Goal: Entertainment & Leisure: Consume media (video, audio)

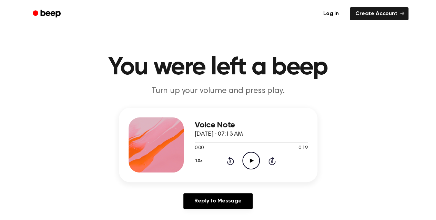
click at [247, 160] on icon "Play Audio" at bounding box center [251, 161] width 18 height 18
click at [252, 161] on icon at bounding box center [252, 161] width 4 height 4
click at [252, 162] on icon "Play Audio" at bounding box center [251, 161] width 18 height 18
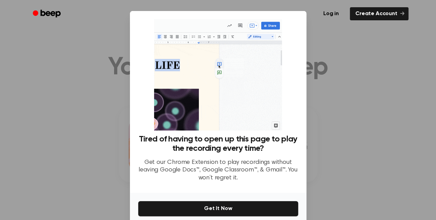
click at [327, 172] on div at bounding box center [218, 110] width 436 height 220
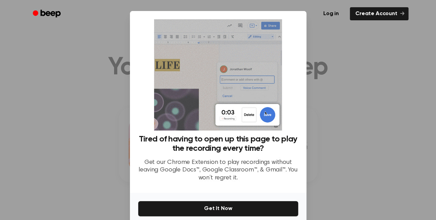
click at [261, 193] on div "Tired of having to open up this page to play the recording every time? Get our …" at bounding box center [218, 102] width 177 height 182
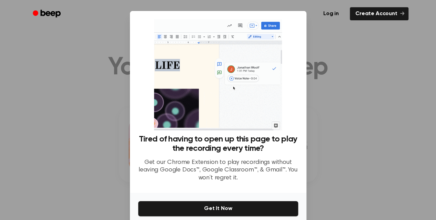
click at [334, 130] on div at bounding box center [218, 110] width 436 height 220
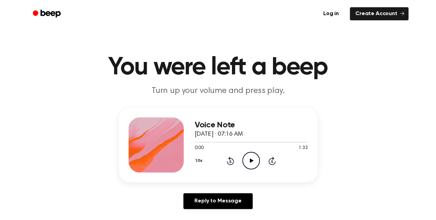
click at [246, 161] on icon "Play Audio" at bounding box center [251, 161] width 18 height 18
